Goal: Entertainment & Leisure: Browse casually

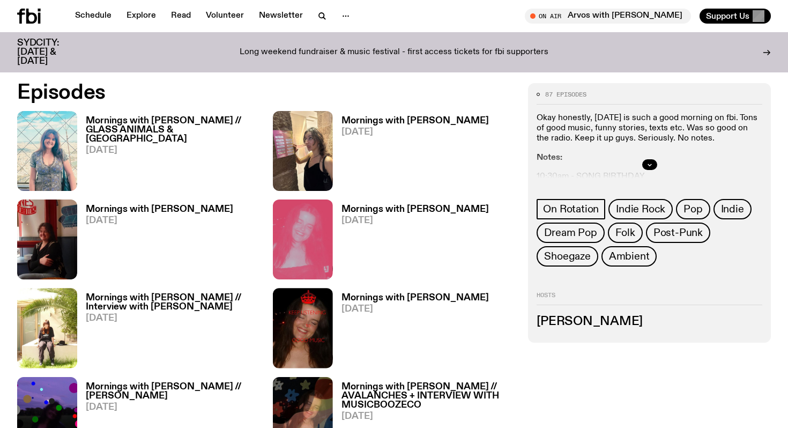
scroll to position [559, 0]
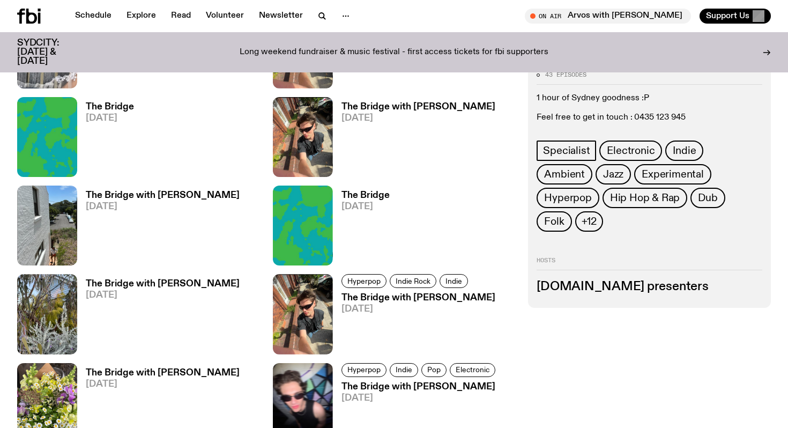
scroll to position [1235, 0]
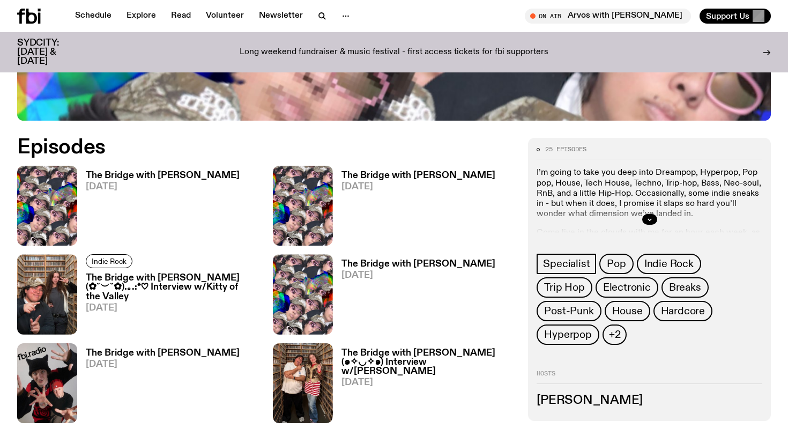
scroll to position [536, 0]
